Goal: Task Accomplishment & Management: Use online tool/utility

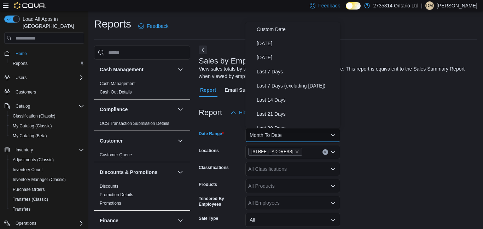
scroll to position [418, 0]
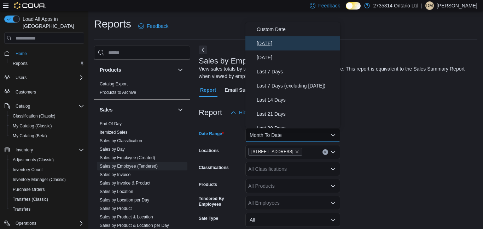
click at [270, 45] on span "[DATE]" at bounding box center [297, 43] width 81 height 8
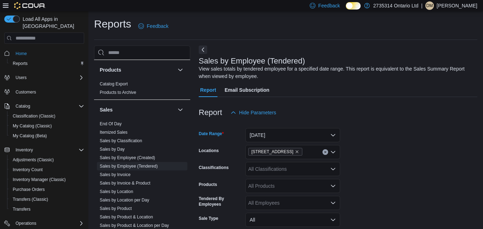
click at [324, 154] on icon "Clear input" at bounding box center [325, 152] width 3 height 3
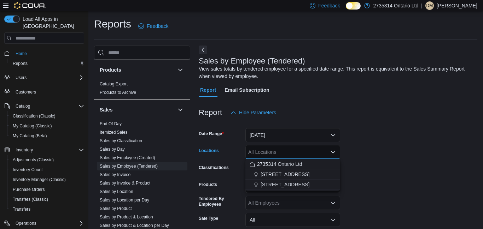
click at [335, 156] on div "All Locations Combo box. Selected. Combo box input. All Locations. Type some te…" at bounding box center [292, 152] width 95 height 14
click at [304, 187] on span "[STREET_ADDRESS]" at bounding box center [284, 184] width 49 height 7
click at [366, 168] on form "Date Range [DATE] Locations [STREET_ADDRESS] Selected. [STREET_ADDRESS] Press B…" at bounding box center [338, 200] width 279 height 161
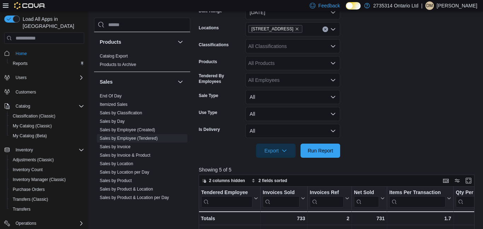
scroll to position [124, 0]
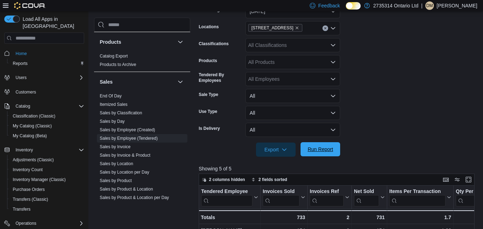
click at [324, 154] on span "Run Report" at bounding box center [320, 149] width 31 height 14
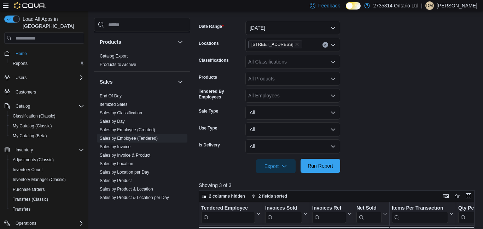
scroll to position [104, 0]
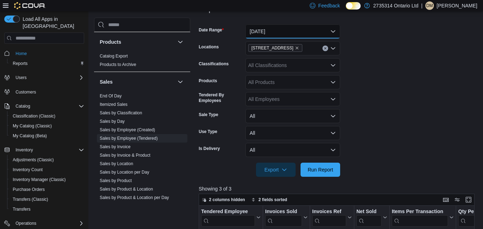
click at [334, 33] on button "[DATE]" at bounding box center [292, 31] width 95 height 14
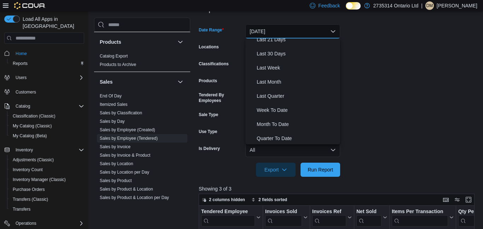
scroll to position [92, 0]
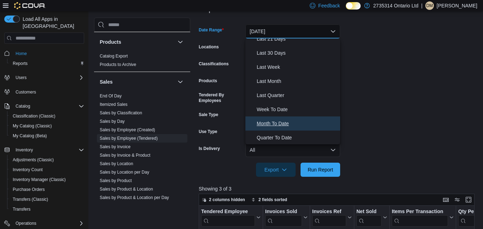
click at [289, 127] on span "Month To Date" at bounding box center [297, 123] width 81 height 8
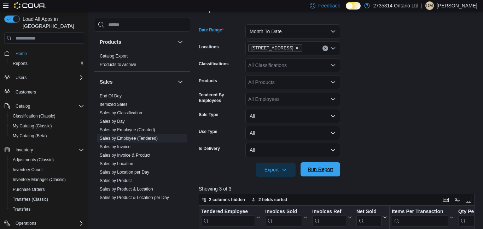
click at [327, 172] on span "Run Report" at bounding box center [319, 169] width 25 height 7
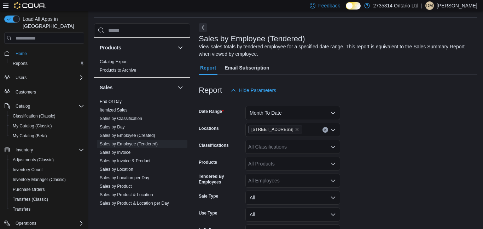
scroll to position [22, 0]
click at [333, 119] on button "Month To Date" at bounding box center [292, 113] width 95 height 14
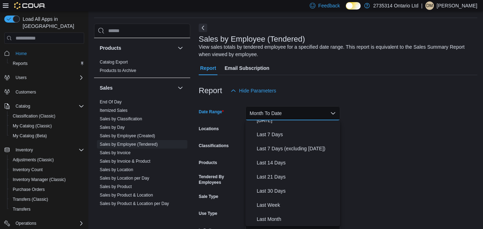
scroll to position [0, 0]
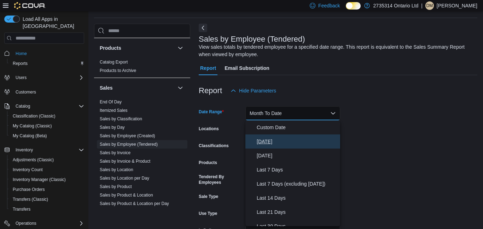
click at [279, 146] on span "[DATE]" at bounding box center [297, 141] width 81 height 8
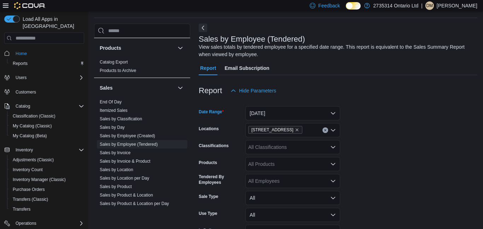
click at [326, 132] on icon "Clear input" at bounding box center [325, 130] width 3 height 3
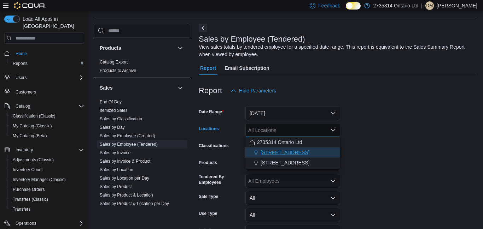
click at [305, 152] on div "[STREET_ADDRESS]" at bounding box center [293, 152] width 86 height 7
click at [364, 137] on form "Date Range [DATE] Locations [STREET_ADDRESS] Selected. [STREET_ADDRESS] S. Pres…" at bounding box center [338, 178] width 279 height 161
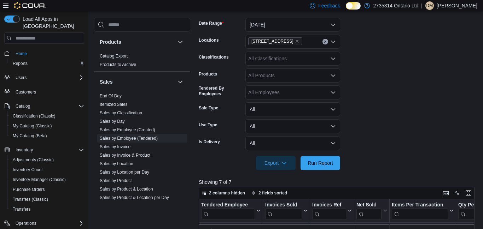
scroll to position [111, 0]
click at [325, 165] on span "Run Report" at bounding box center [319, 162] width 25 height 7
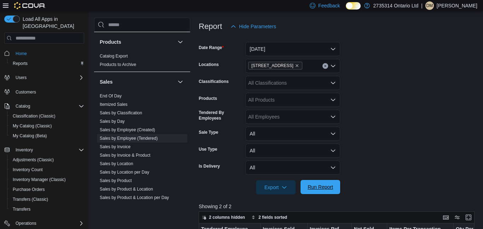
scroll to position [79, 0]
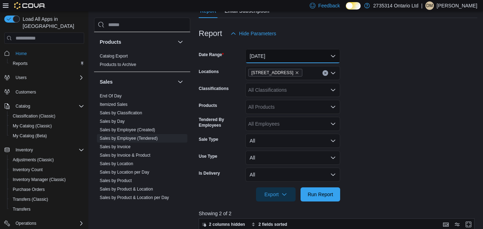
click at [333, 58] on button "[DATE]" at bounding box center [292, 56] width 95 height 14
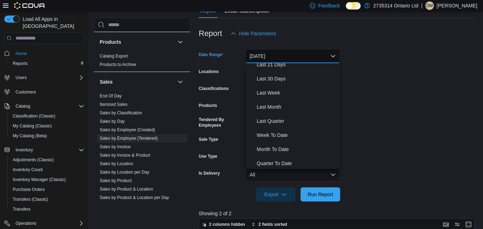
scroll to position [104, 0]
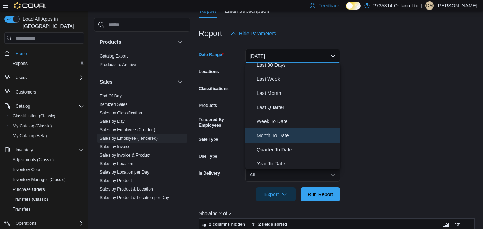
click at [293, 139] on span "Month To Date" at bounding box center [297, 135] width 81 height 8
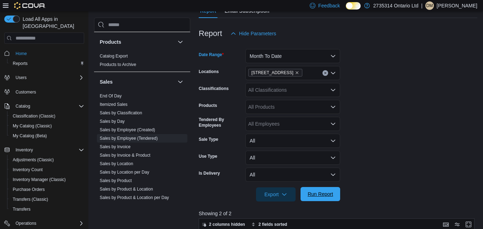
click at [327, 201] on span "Run Report" at bounding box center [320, 194] width 31 height 14
